Goal: Task Accomplishment & Management: Use online tool/utility

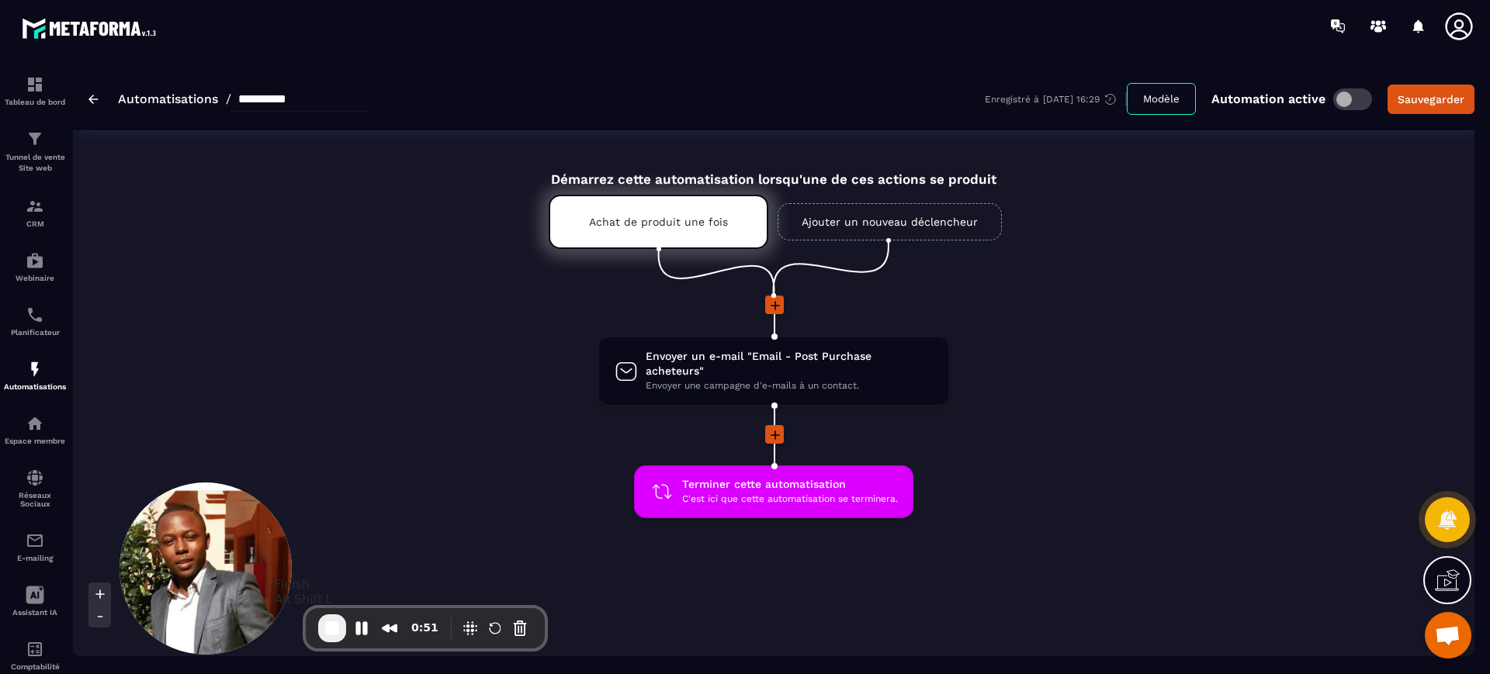
click at [324, 631] on span "End Recording" at bounding box center [332, 628] width 19 height 19
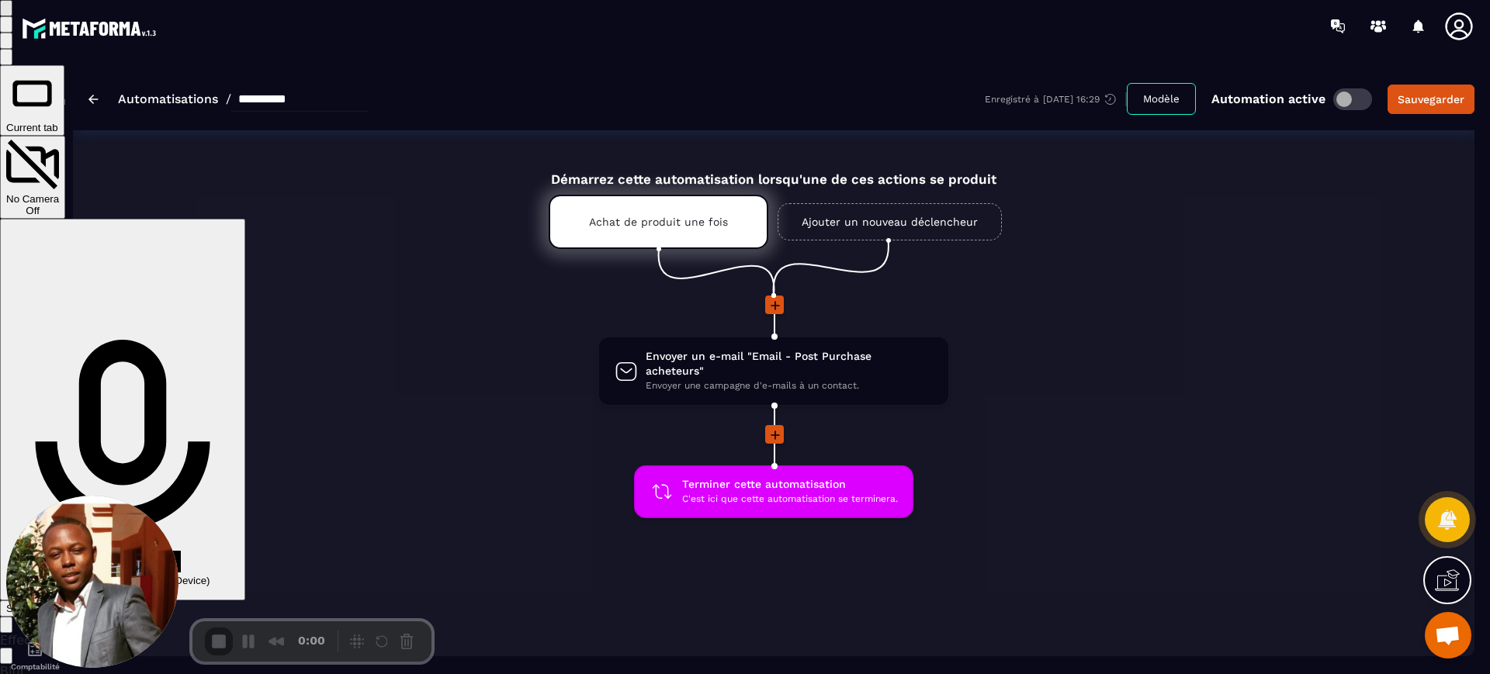
click at [78, 603] on span "Start Recording" at bounding box center [42, 609] width 72 height 12
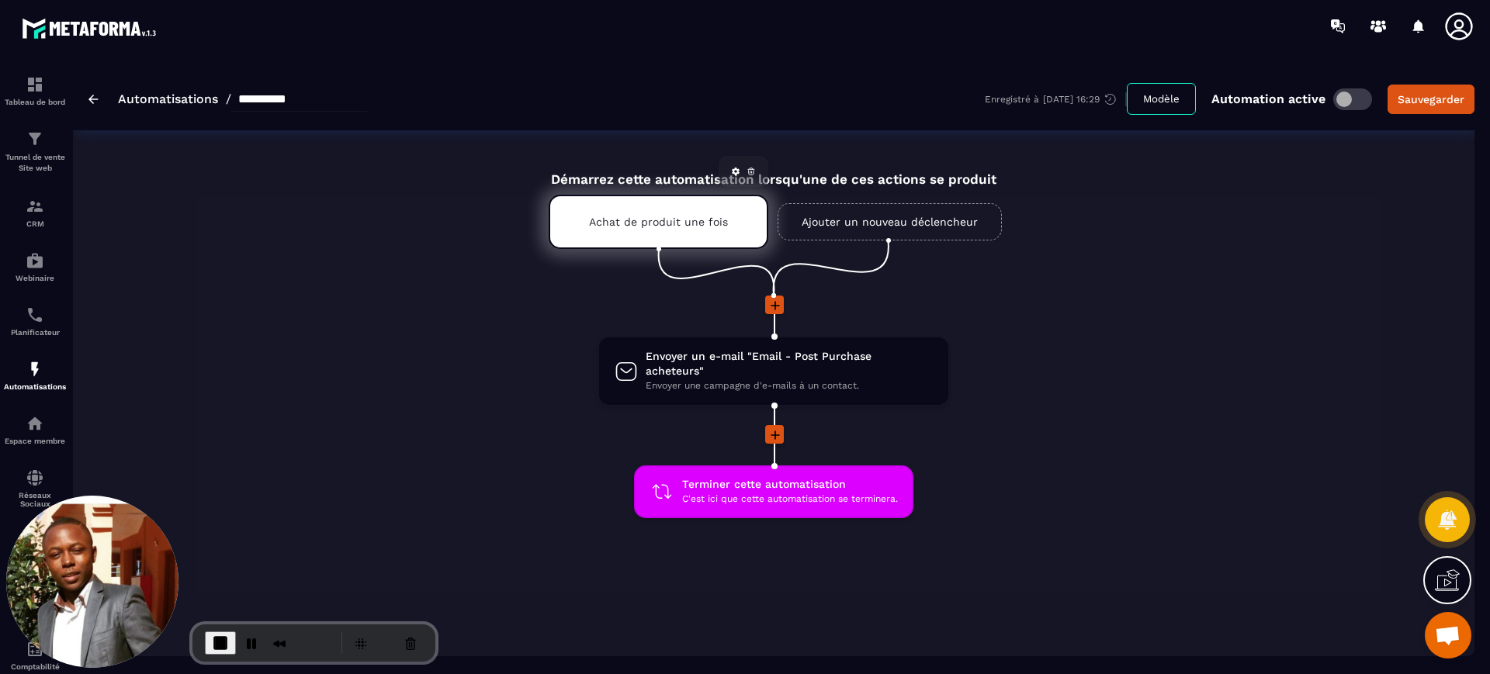
click at [679, 245] on div "Achat de produit une fois" at bounding box center [659, 222] width 220 height 54
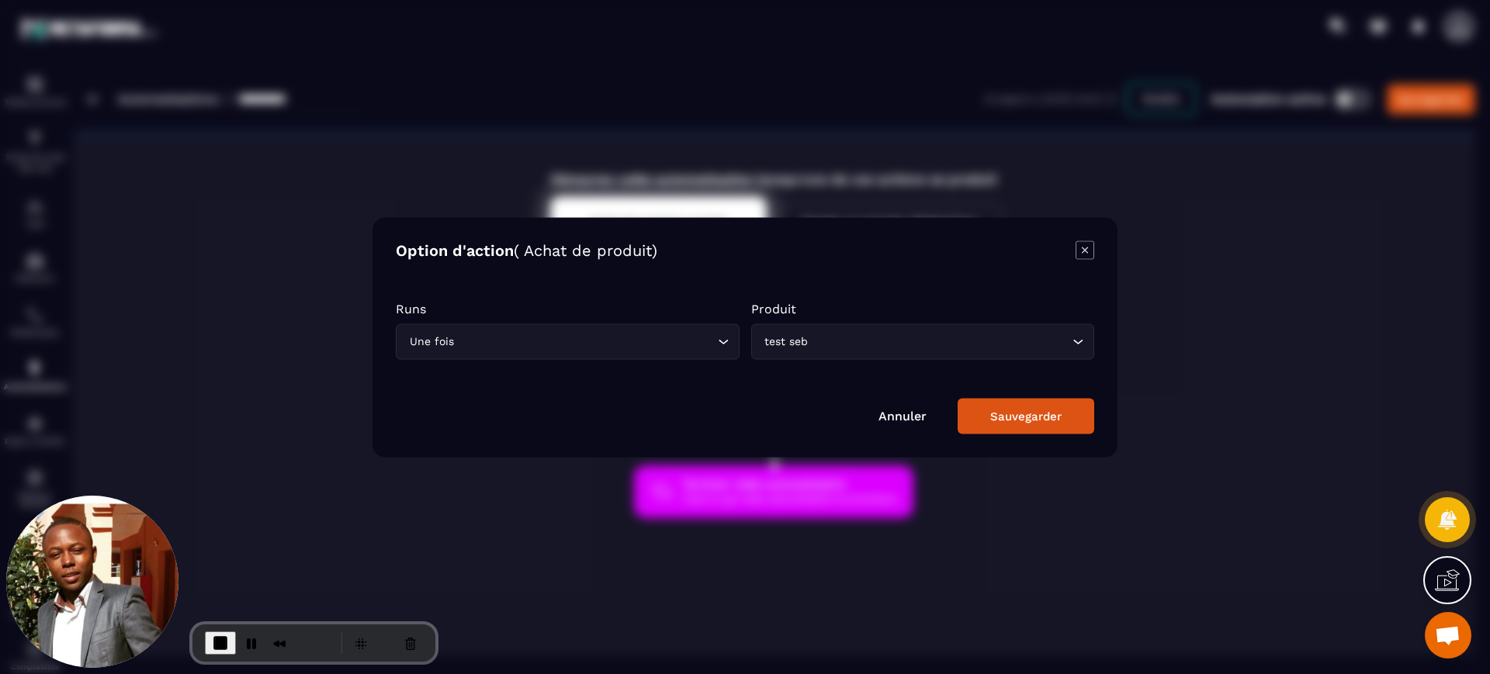
click at [1086, 246] on icon "Modal window" at bounding box center [1085, 250] width 19 height 19
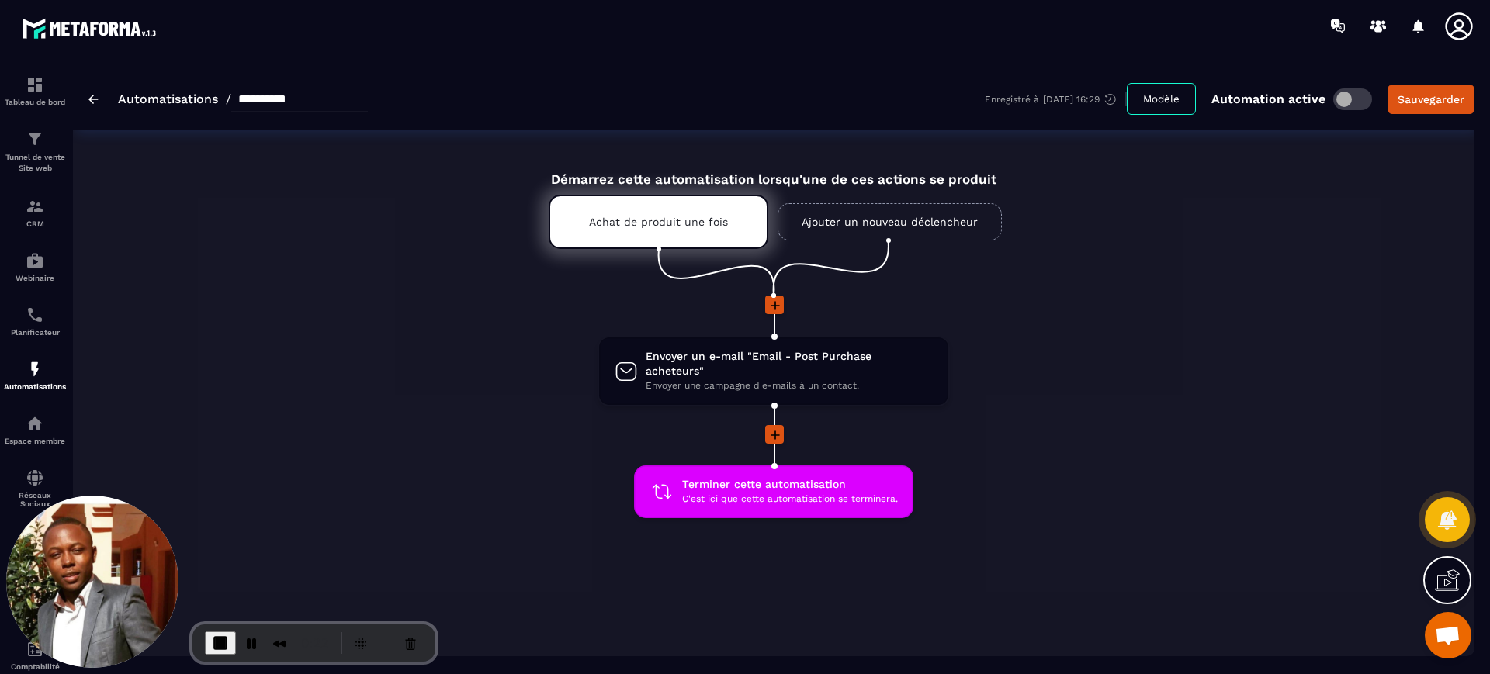
click at [777, 428] on icon at bounding box center [775, 436] width 16 height 16
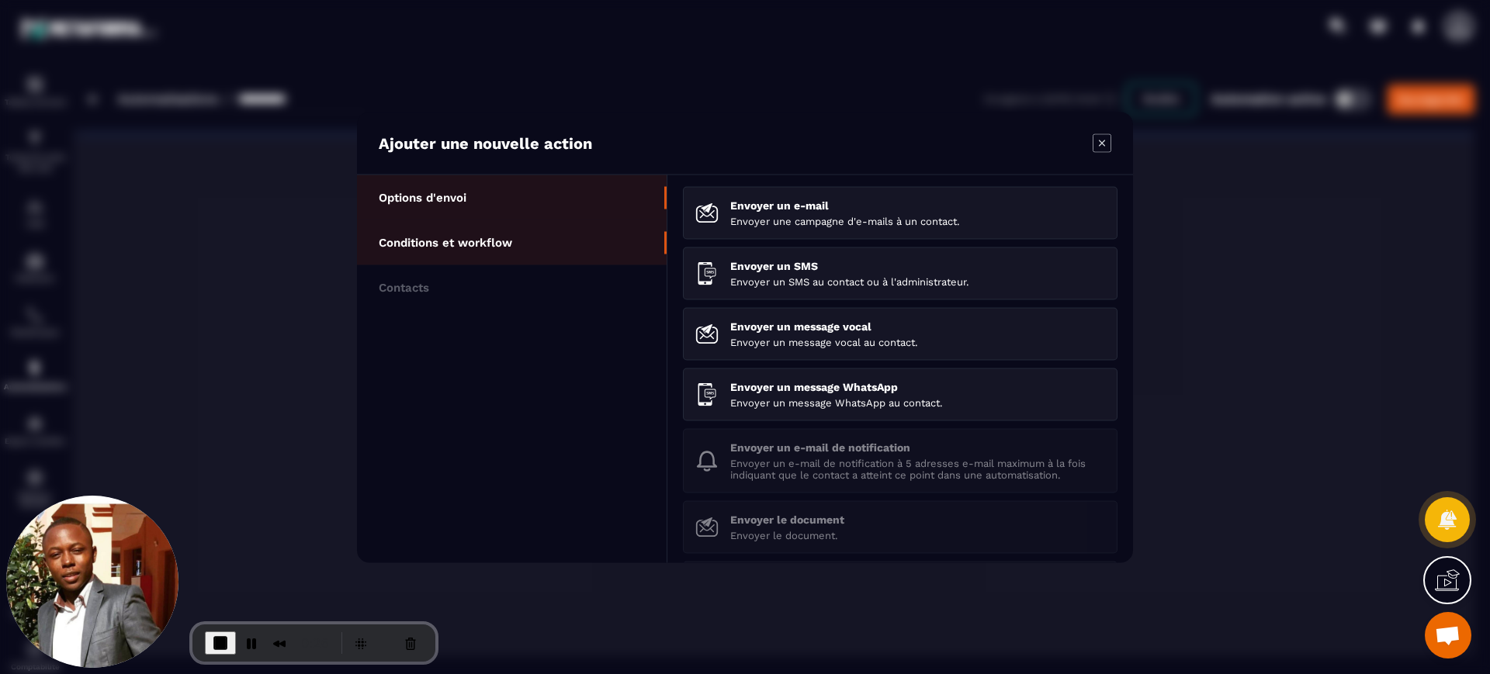
click at [461, 232] on li "Conditions et workflow" at bounding box center [512, 242] width 310 height 45
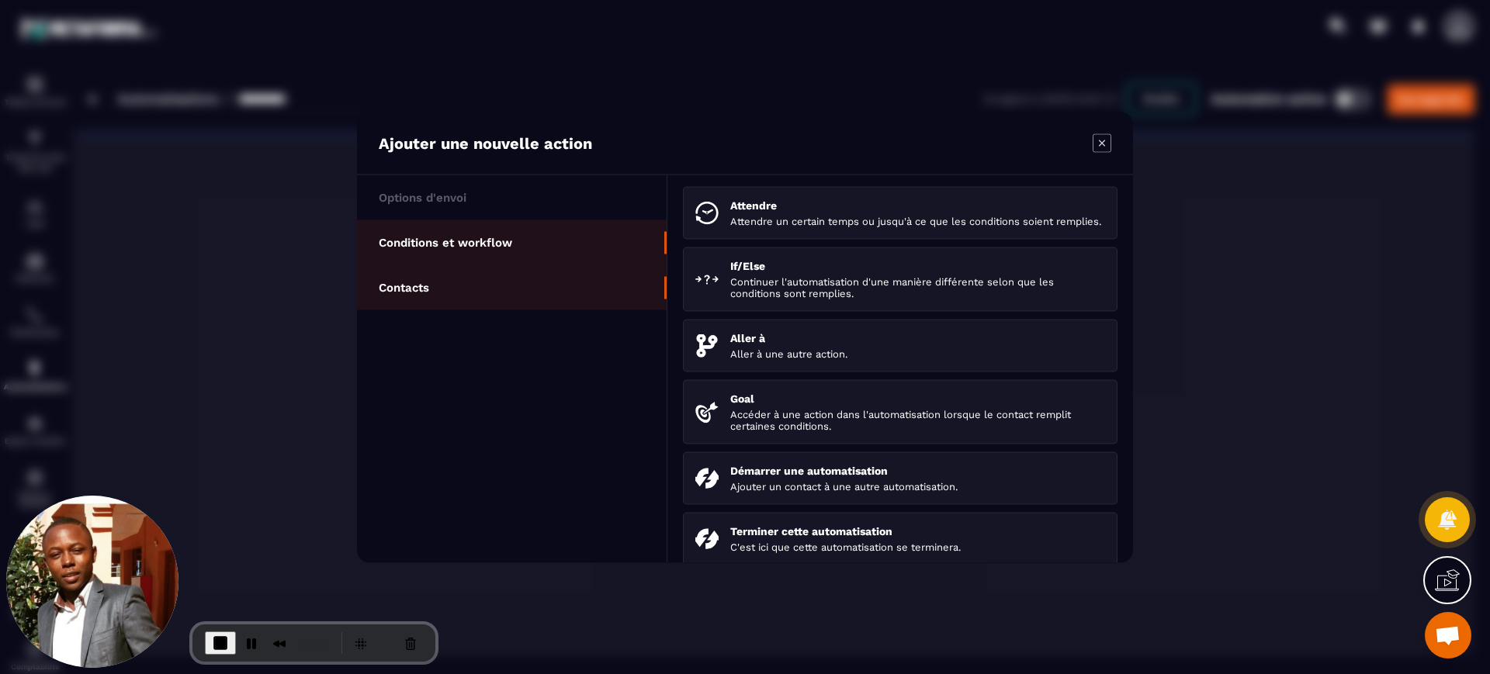
click at [466, 284] on li "Contacts" at bounding box center [512, 287] width 310 height 45
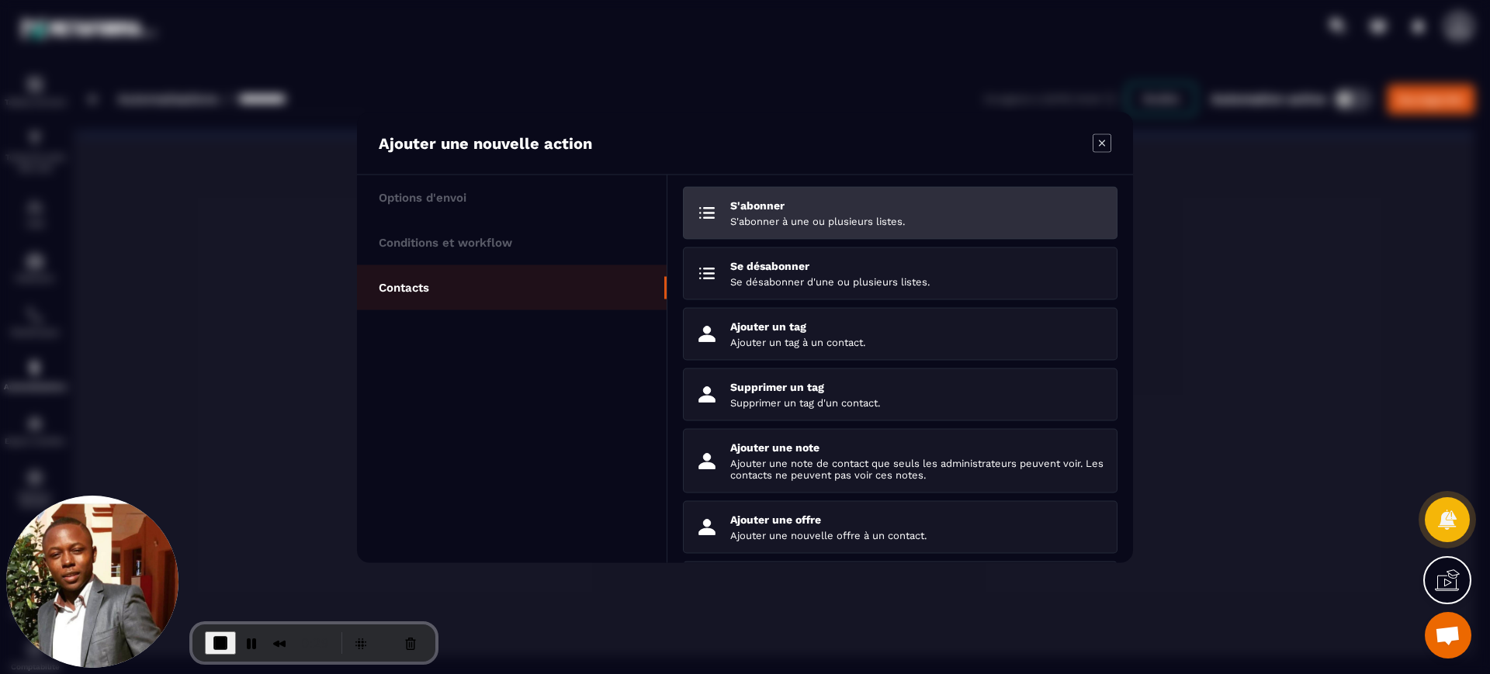
click at [786, 218] on p "S'abonner à une ou plusieurs listes." at bounding box center [917, 221] width 375 height 12
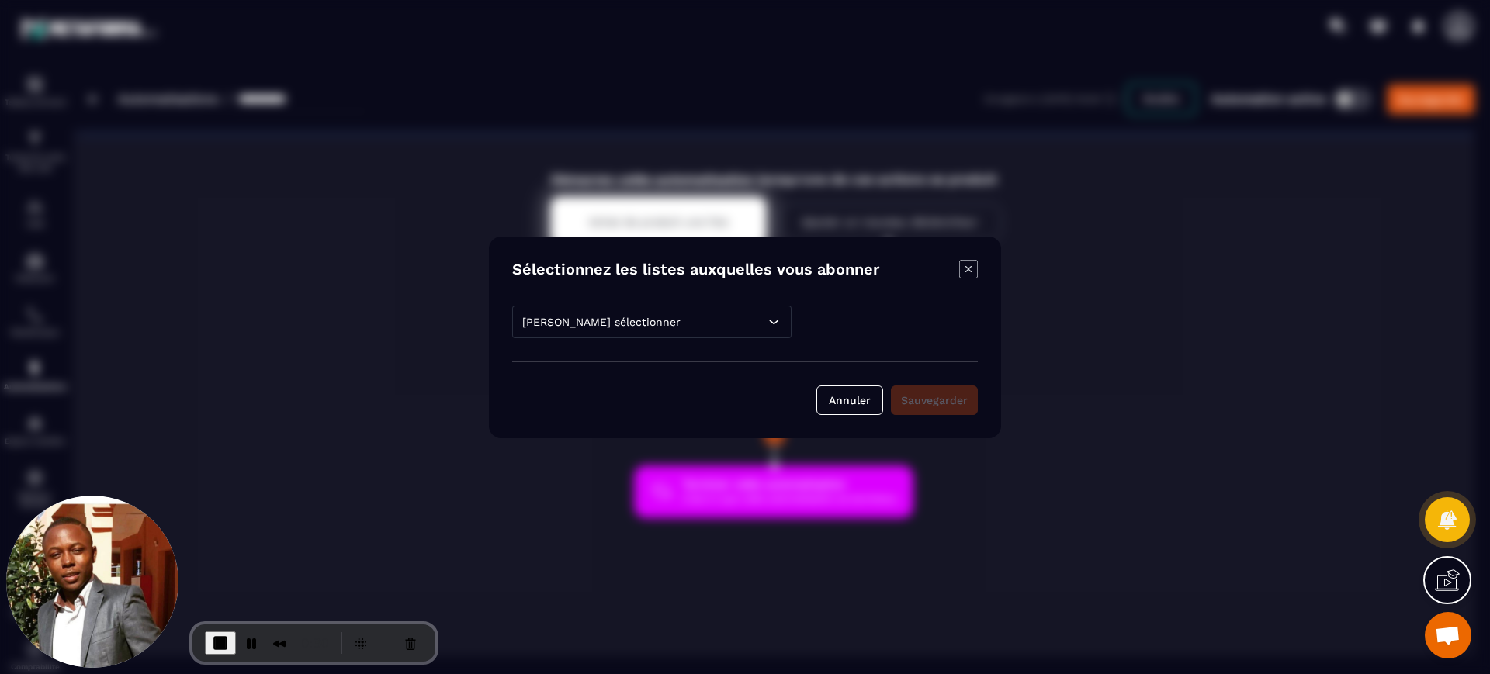
click at [677, 326] on div "[PERSON_NAME] sélectionner" at bounding box center [651, 322] width 279 height 33
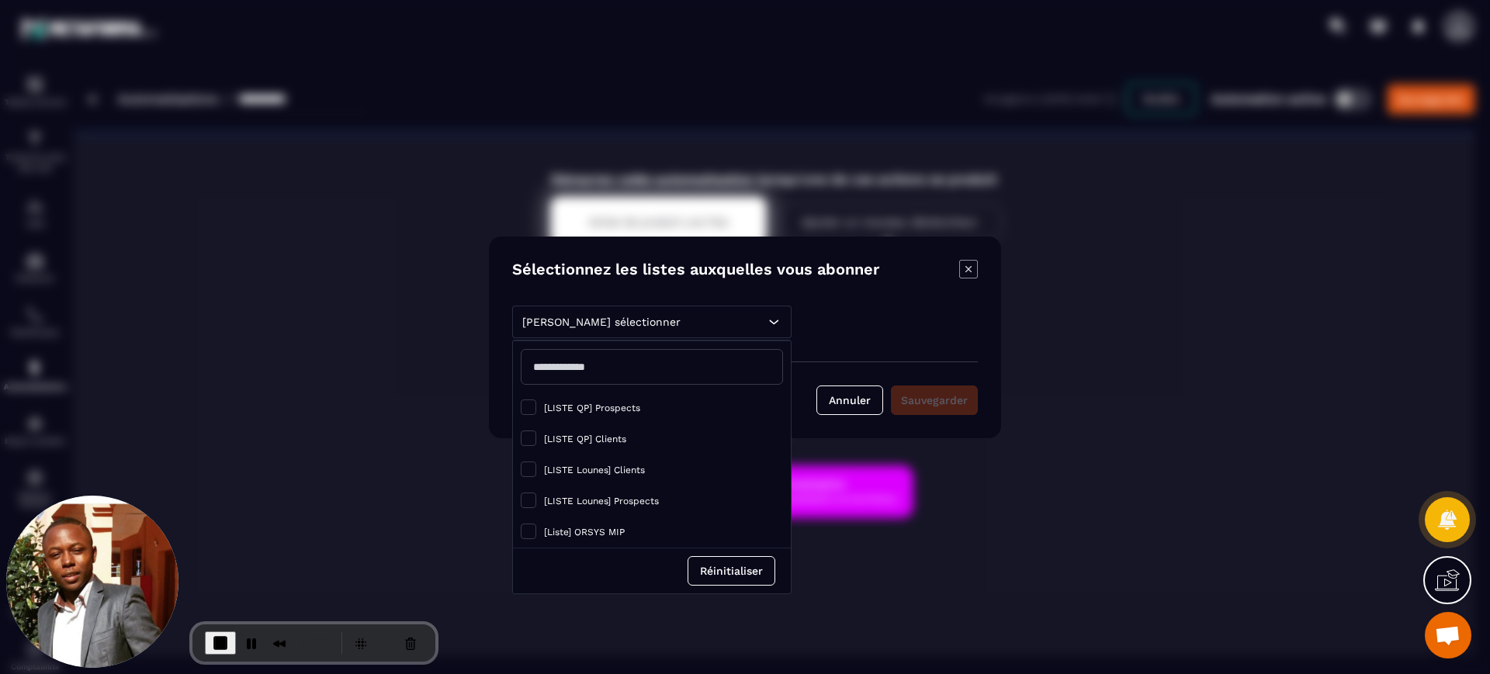
click at [976, 268] on icon "Modal window" at bounding box center [968, 269] width 19 height 19
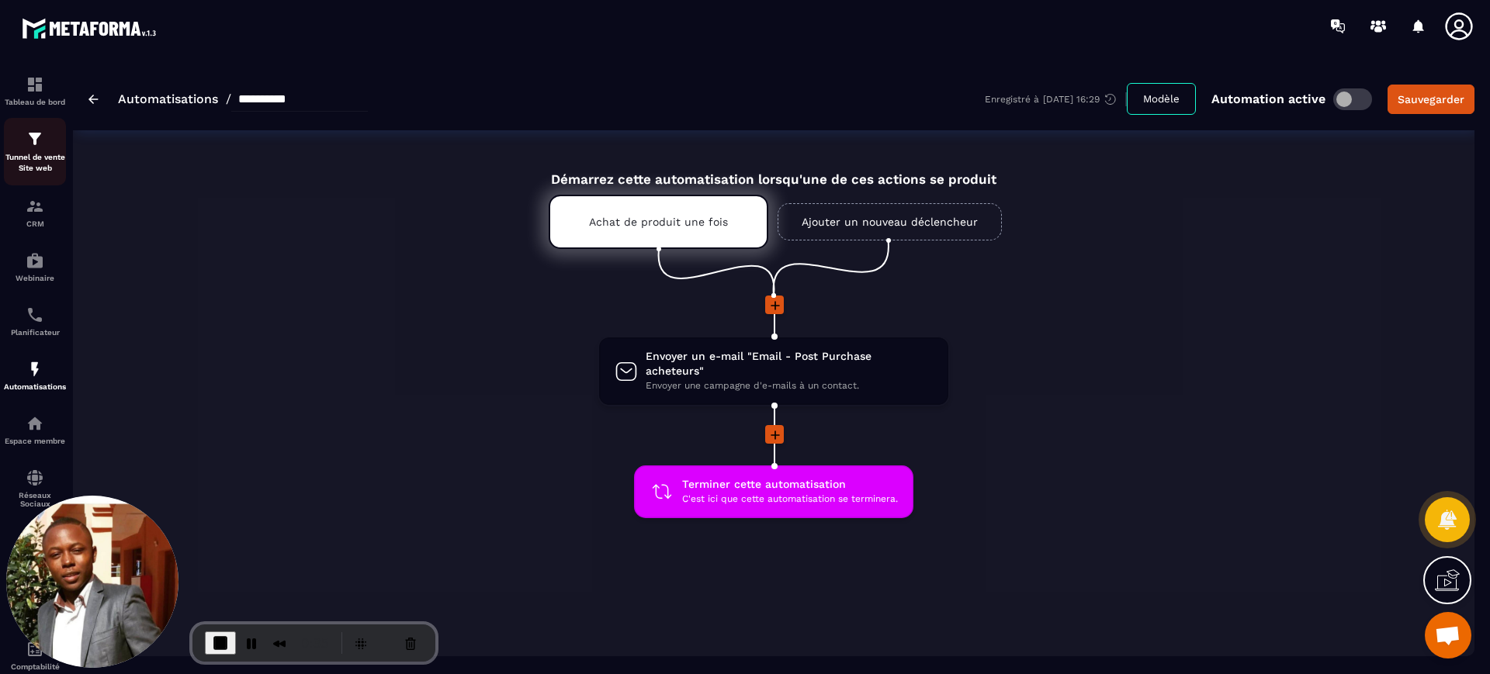
click at [32, 150] on div "Tunnel de vente Site web" at bounding box center [35, 152] width 62 height 44
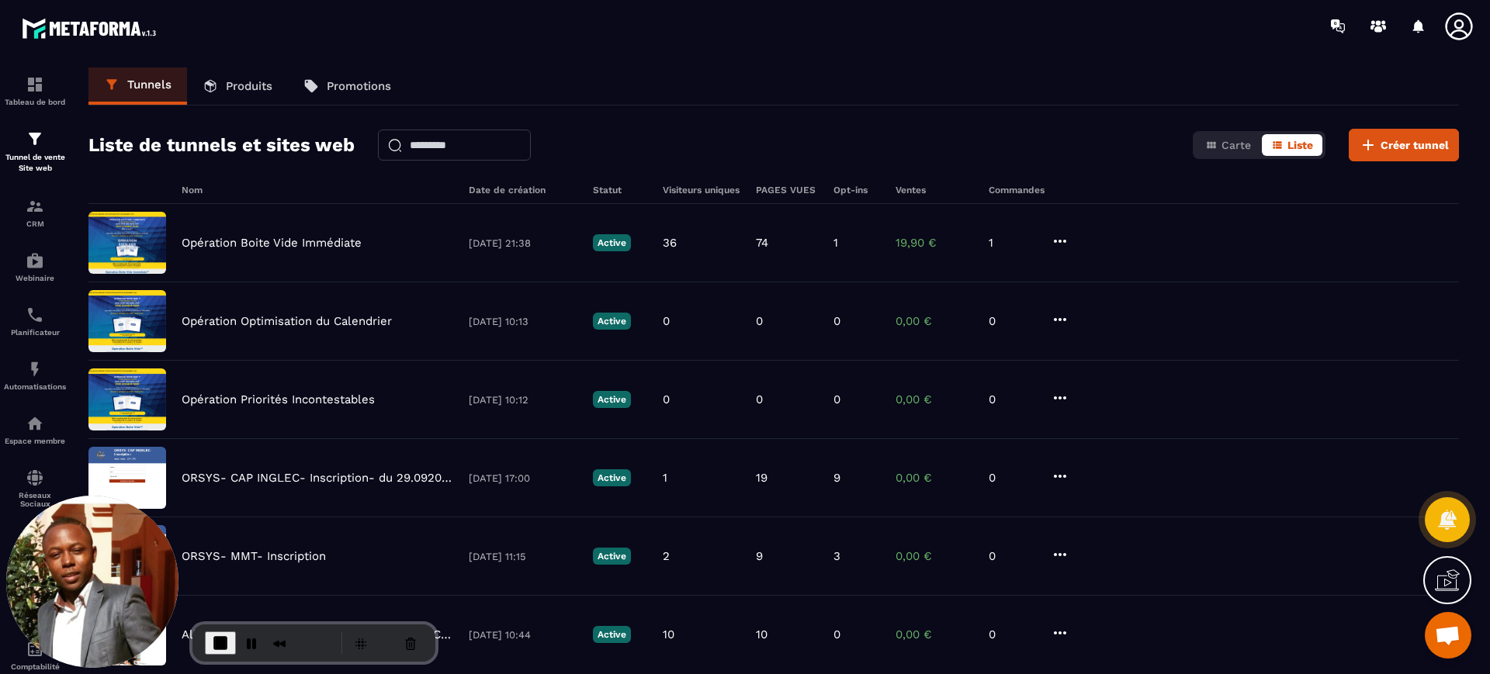
click at [237, 93] on link "Produits" at bounding box center [237, 86] width 101 height 37
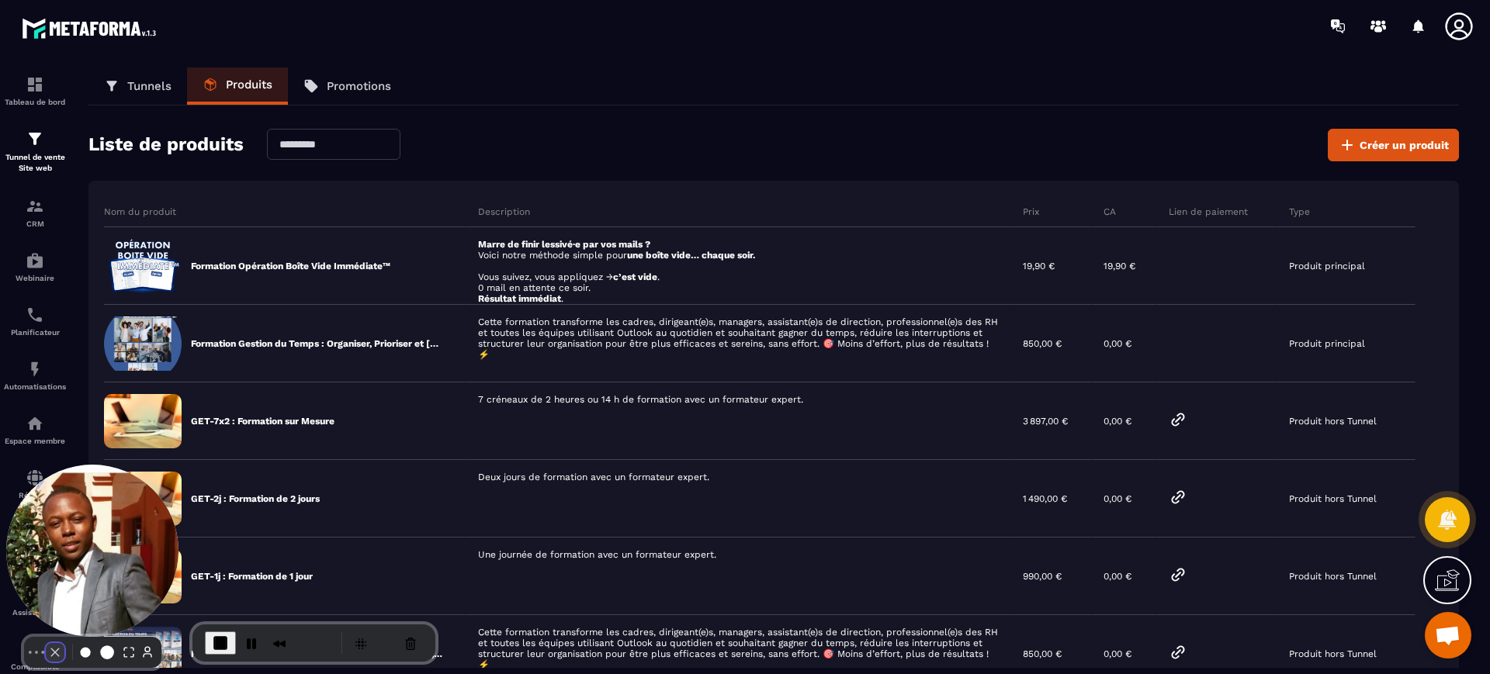
click at [49, 643] on button "Camera off" at bounding box center [55, 652] width 19 height 19
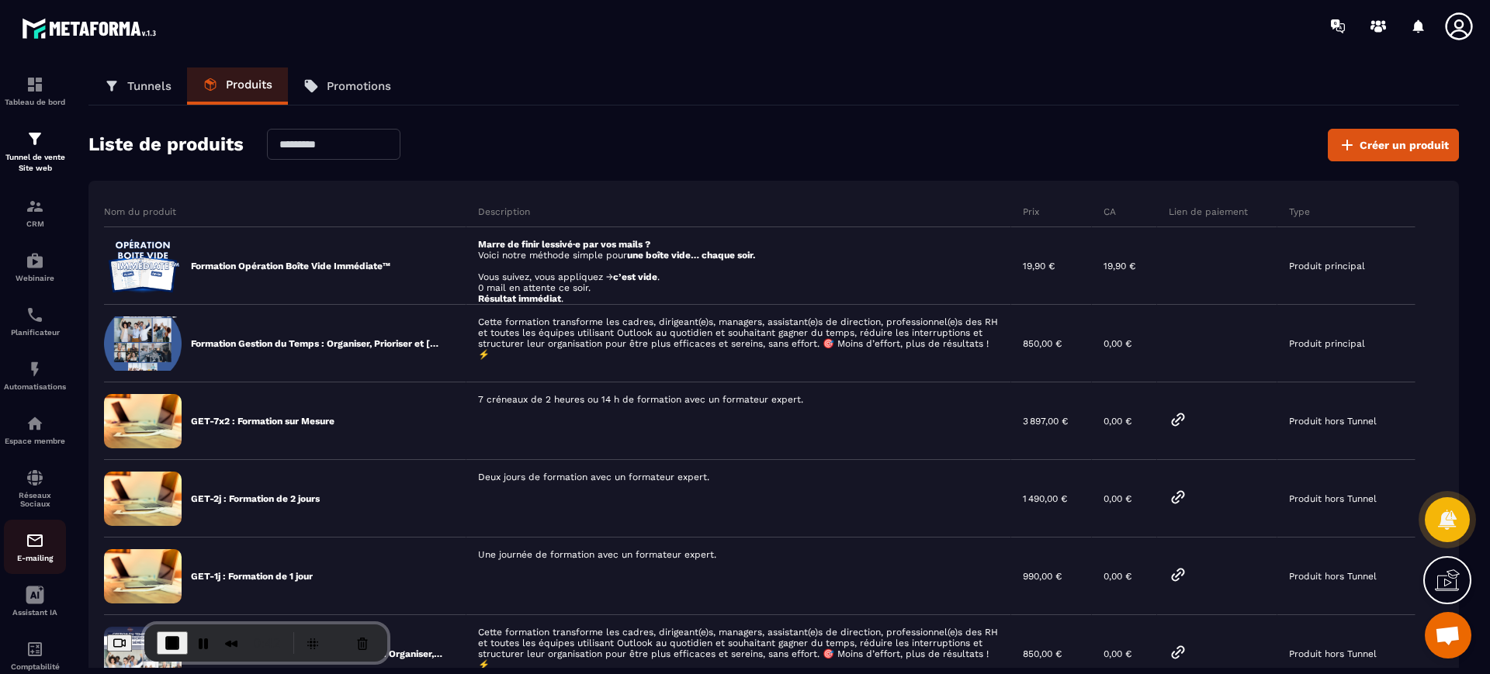
click at [40, 545] on img at bounding box center [35, 541] width 19 height 19
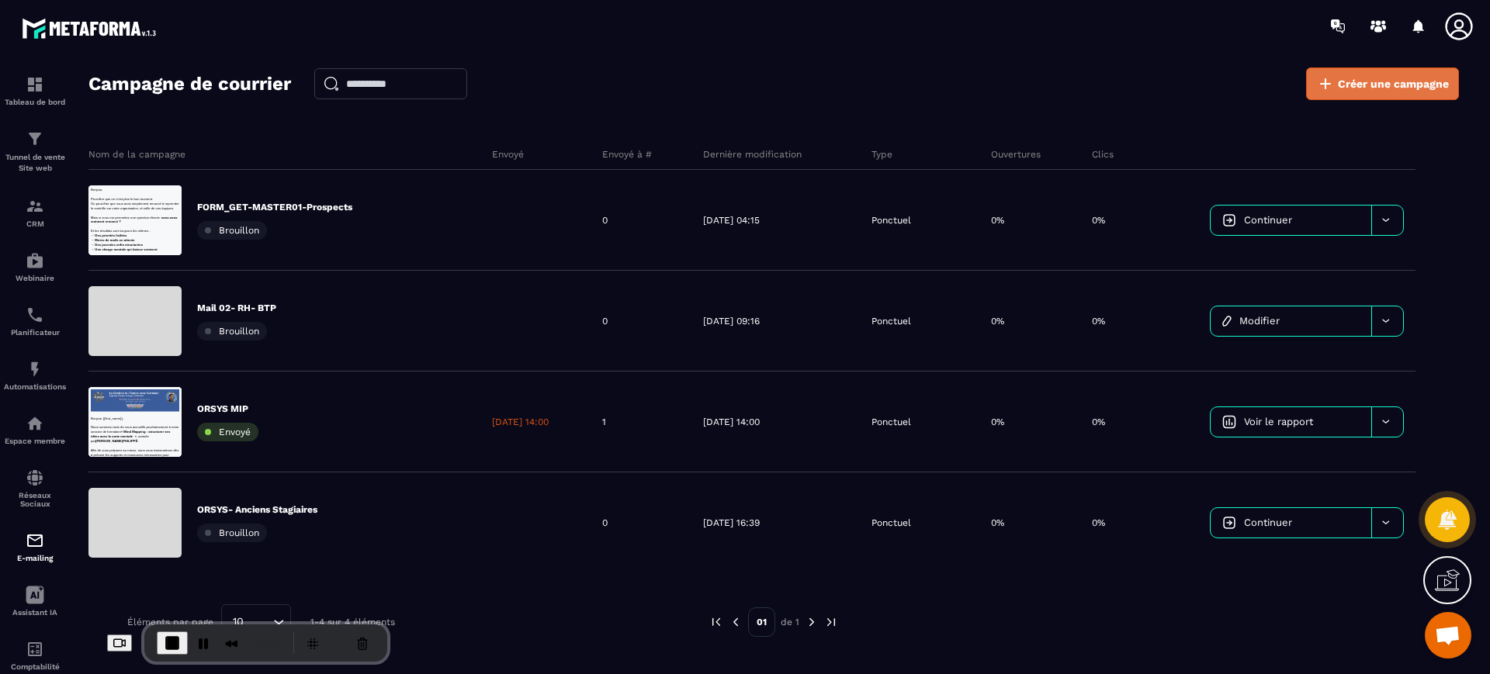
click at [1384, 98] on link "Créer une campagne" at bounding box center [1382, 84] width 153 height 33
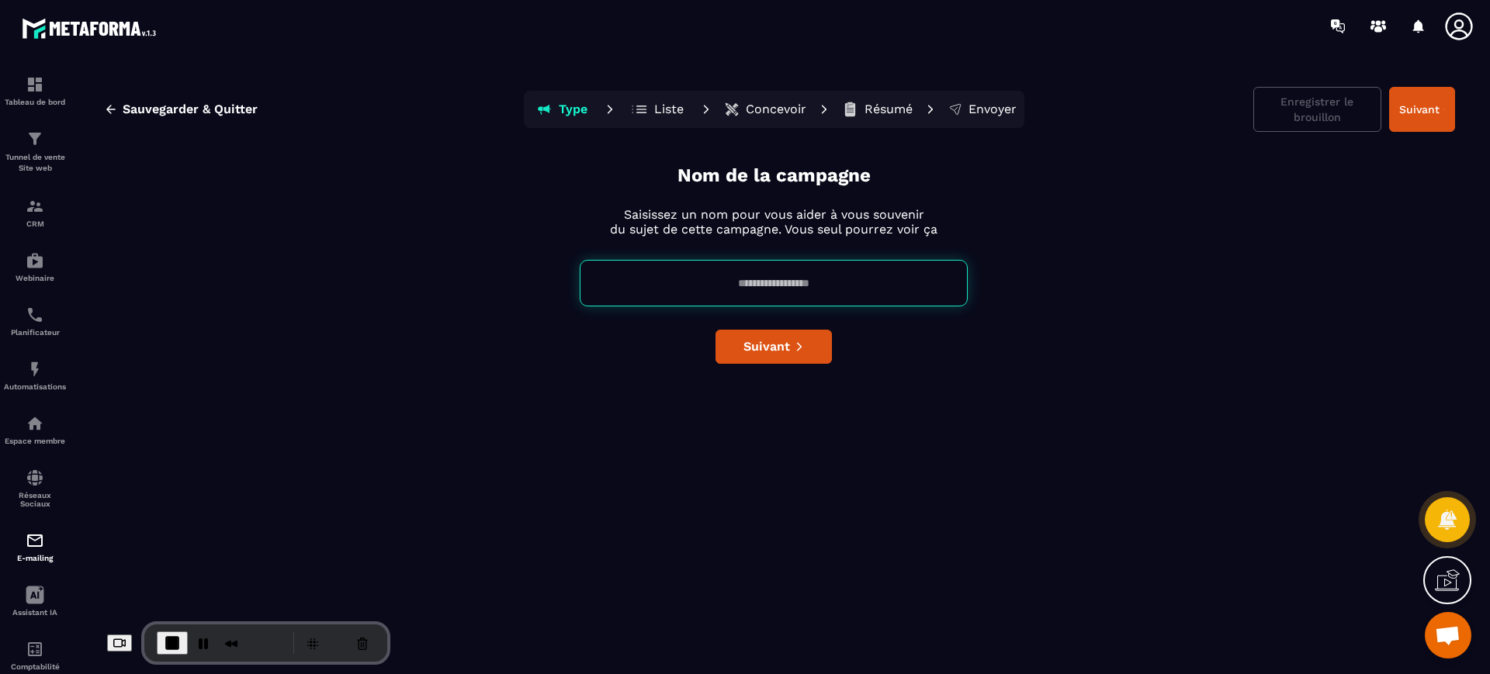
click at [775, 275] on input at bounding box center [774, 283] width 388 height 47
type input "**********"
click at [773, 362] on button "Suivant" at bounding box center [773, 347] width 116 height 34
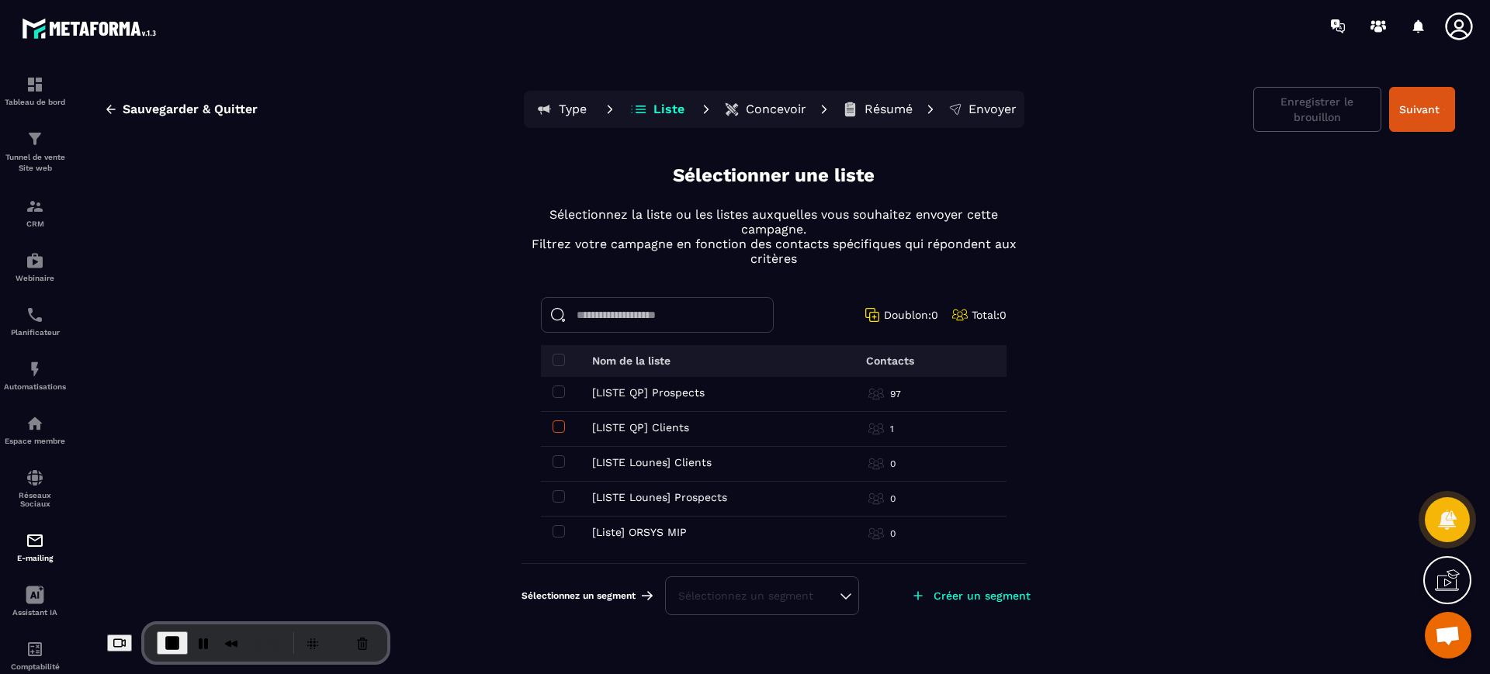
click at [557, 426] on span at bounding box center [559, 427] width 12 height 12
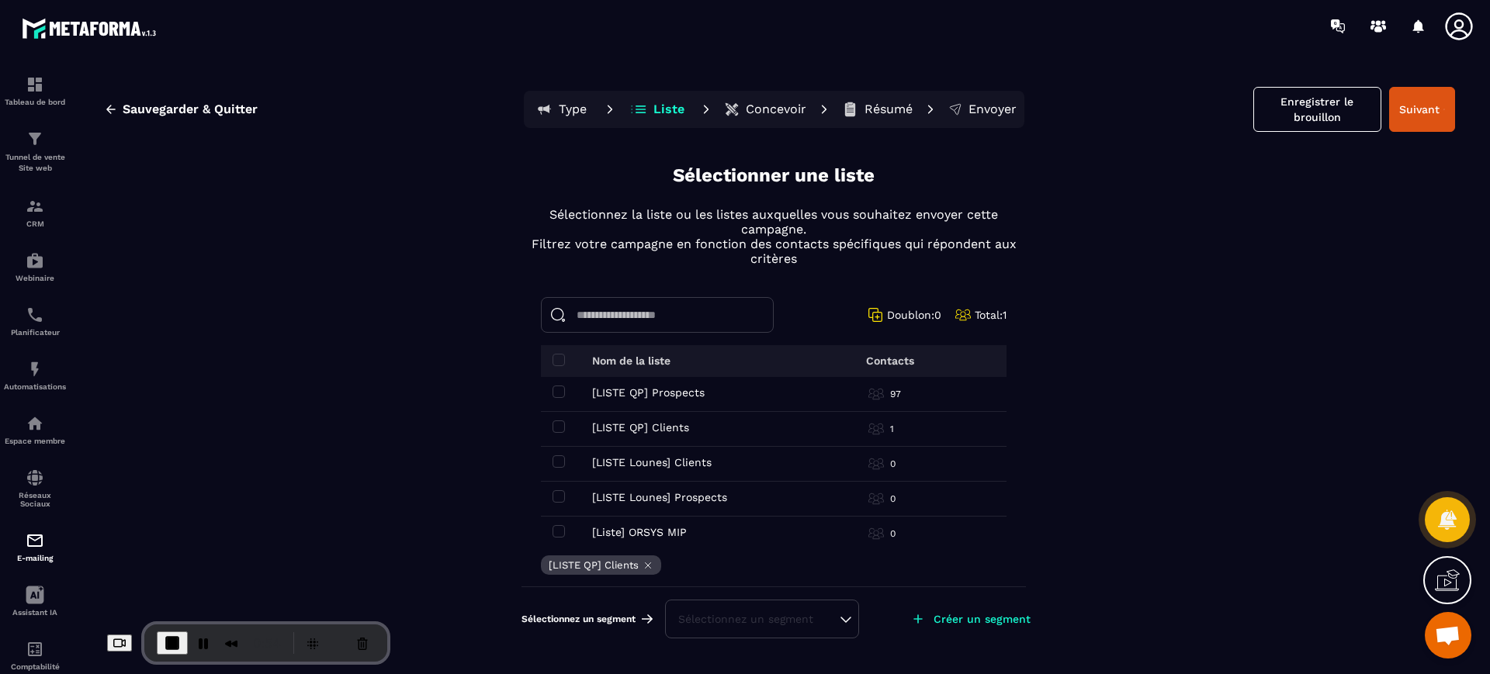
click at [755, 106] on p "Concevoir" at bounding box center [776, 110] width 61 height 16
click at [20, 168] on p "Tunnel de vente Site web" at bounding box center [35, 163] width 62 height 22
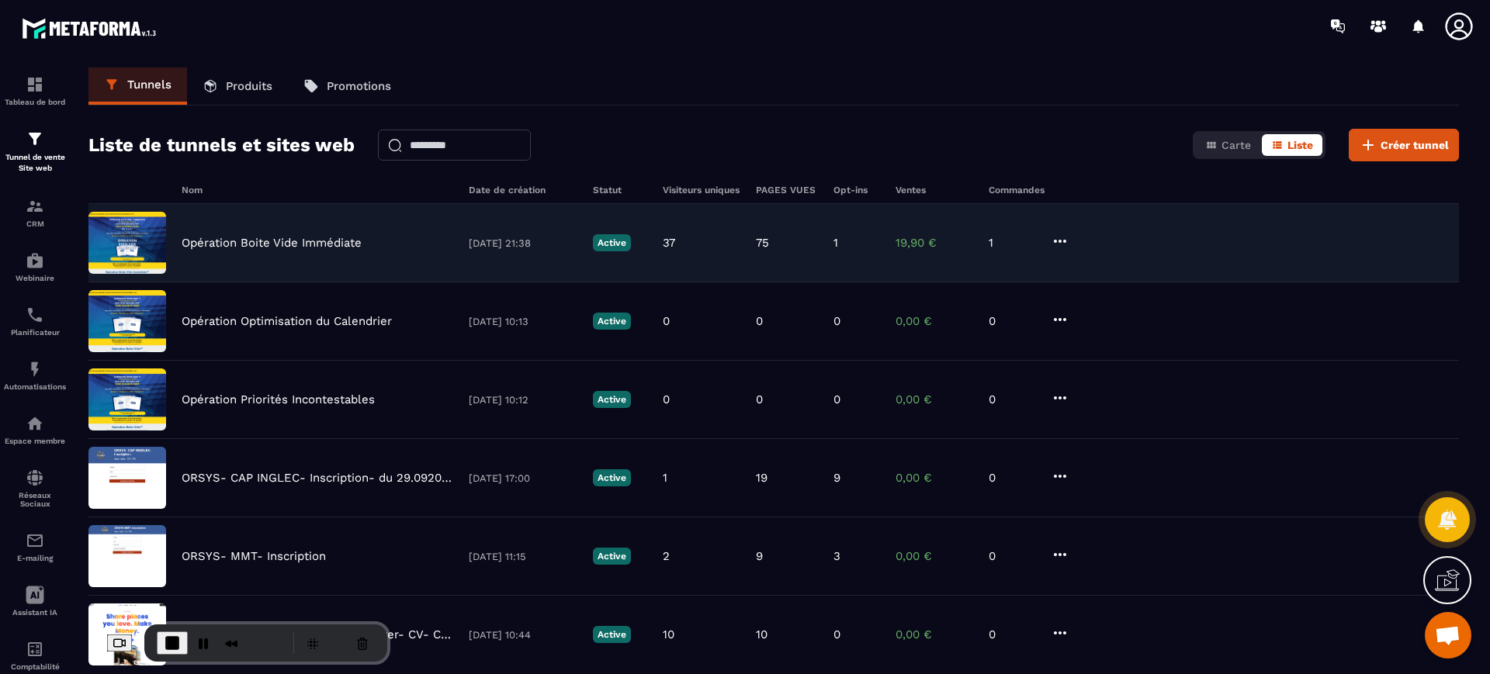
click at [202, 241] on p "Opération Boite Vide Immédiate" at bounding box center [272, 243] width 180 height 14
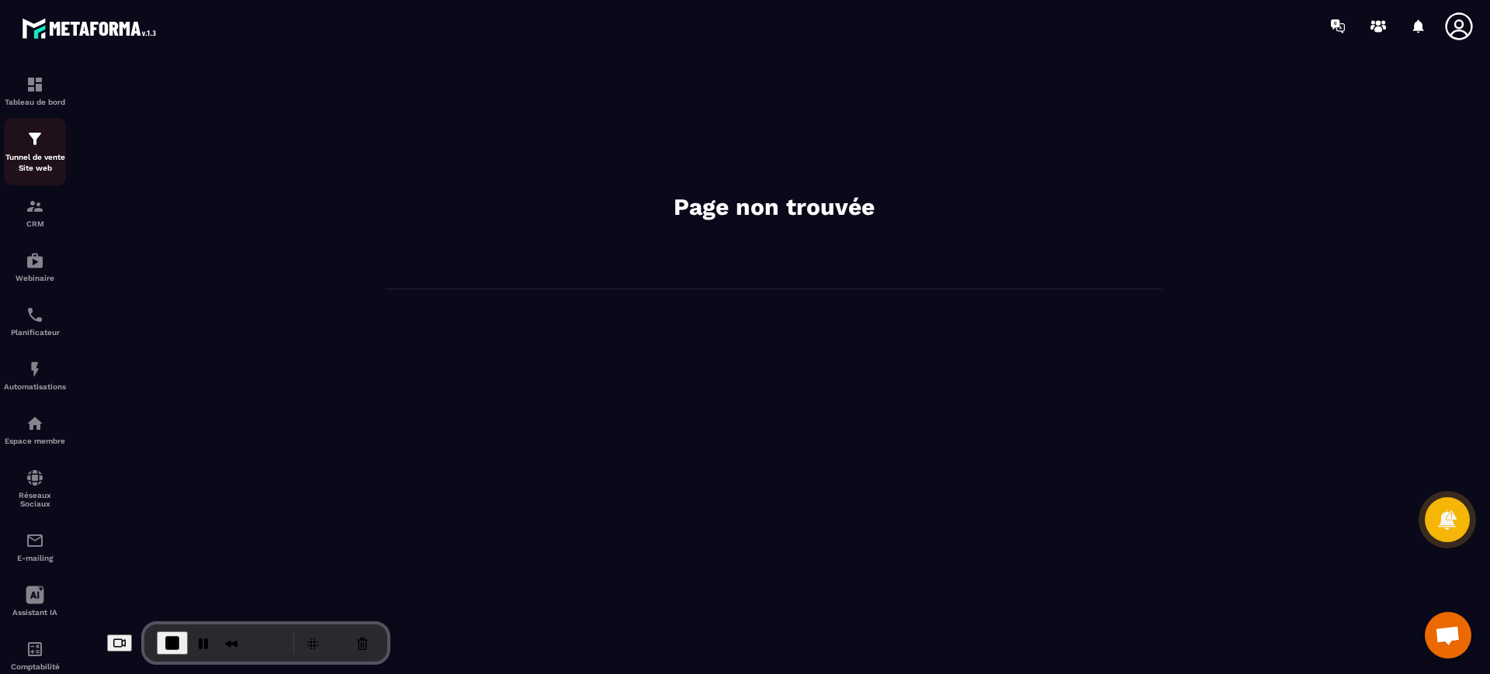
click at [31, 140] on img at bounding box center [35, 139] width 19 height 19
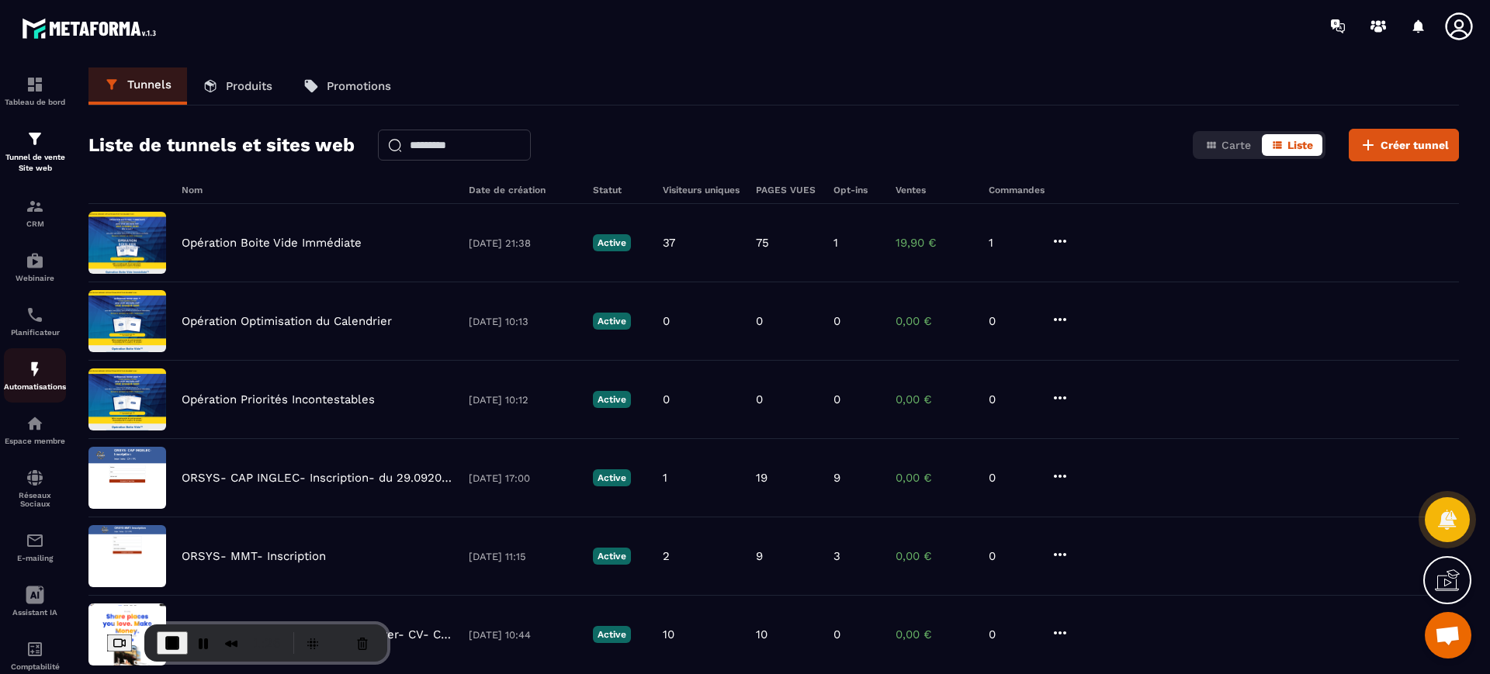
click at [32, 383] on p "Automatisations" at bounding box center [35, 387] width 62 height 9
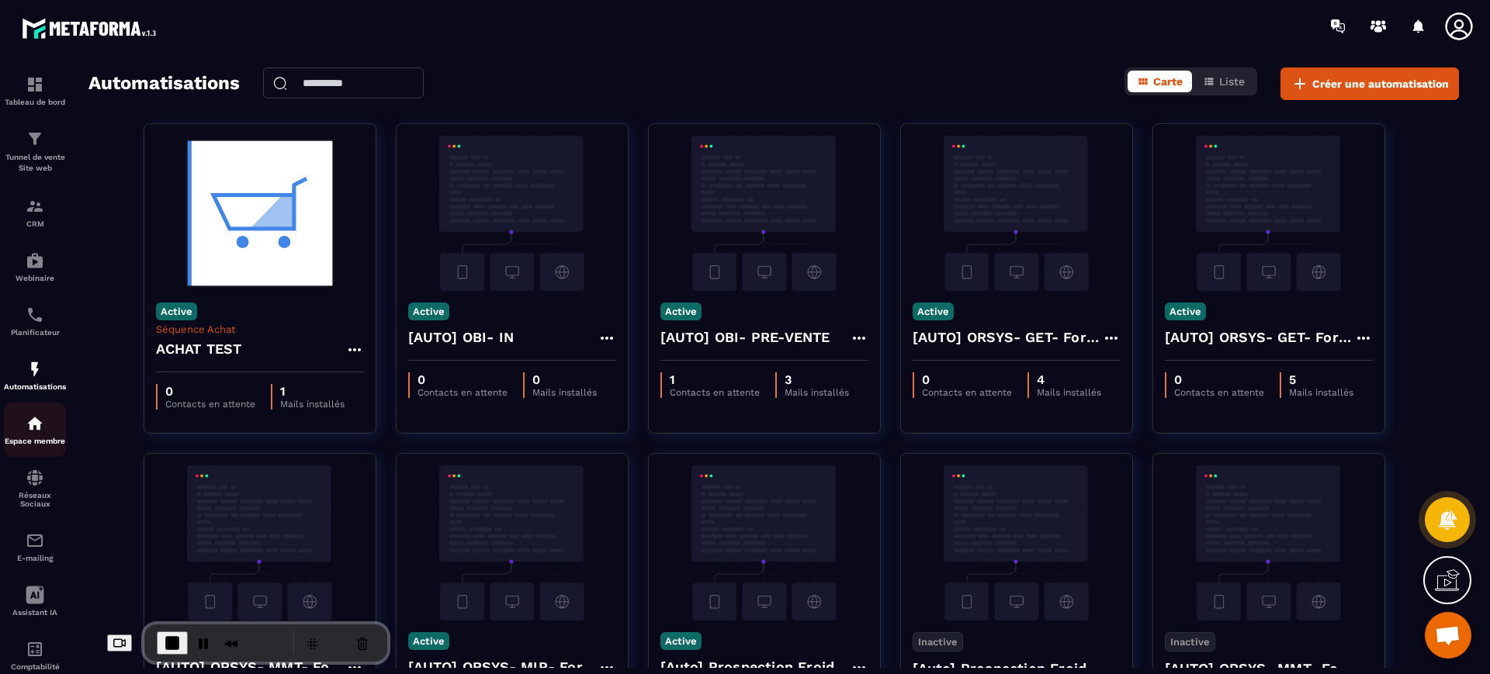
click at [32, 439] on p "Espace membre" at bounding box center [35, 441] width 62 height 9
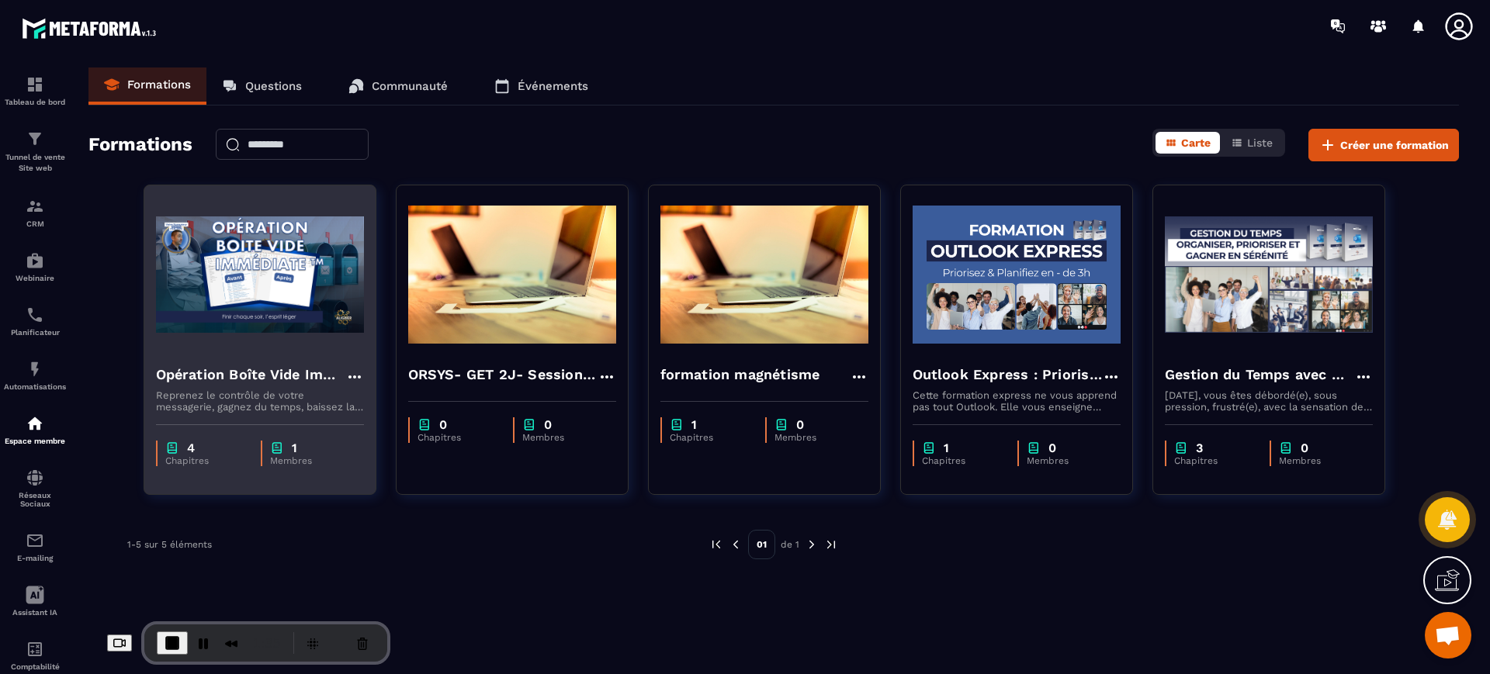
click at [225, 391] on p "Reprenez le contrôle de votre messagerie, gagnez du temps, baissez la charge me…" at bounding box center [260, 401] width 208 height 23
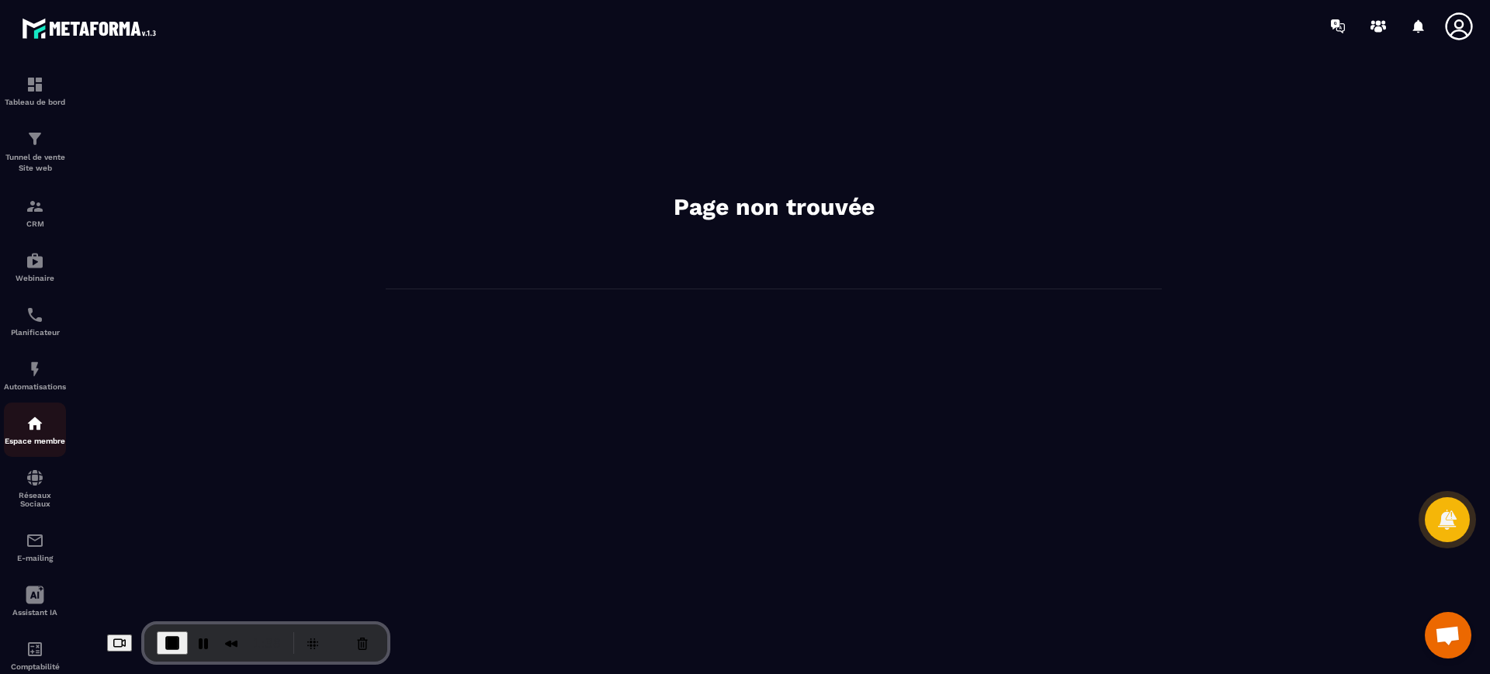
click at [43, 418] on img at bounding box center [35, 423] width 19 height 19
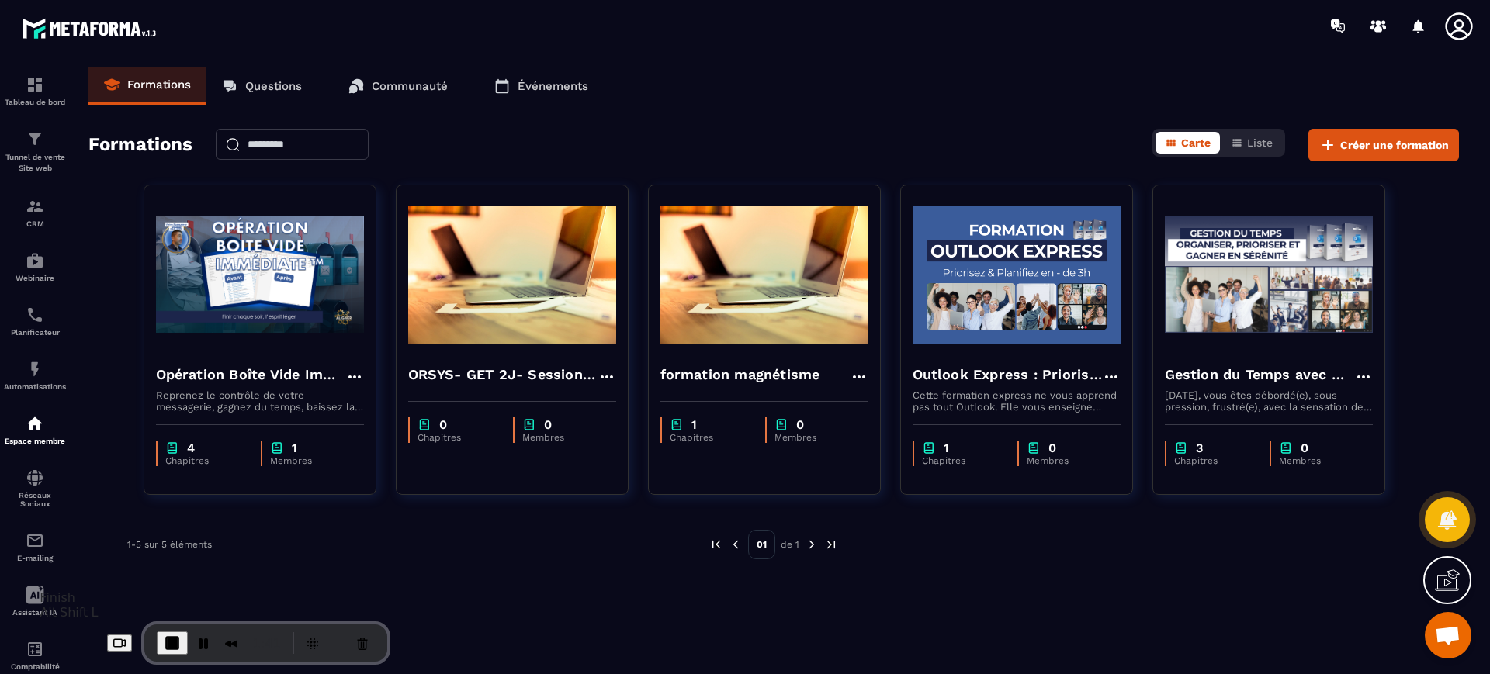
click at [163, 641] on span "End Recording" at bounding box center [172, 643] width 19 height 19
